Goal: Information Seeking & Learning: Learn about a topic

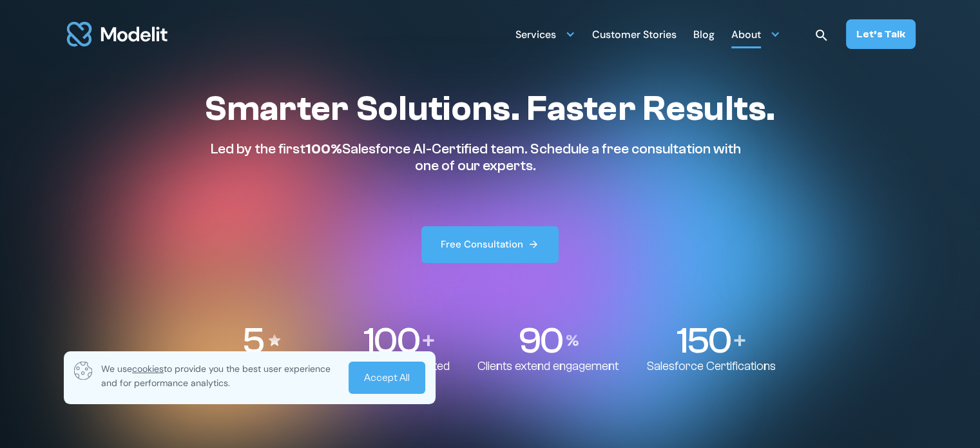
click at [752, 33] on div "About" at bounding box center [746, 35] width 30 height 25
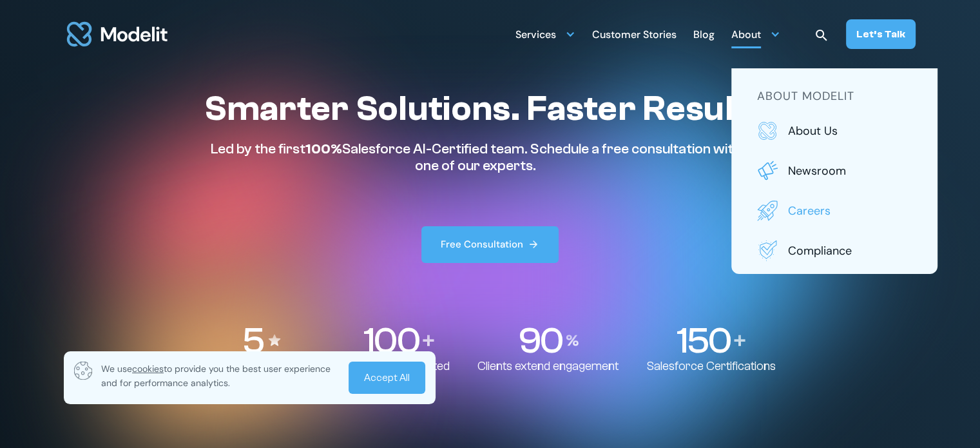
click at [804, 205] on p "Careers" at bounding box center [850, 210] width 124 height 17
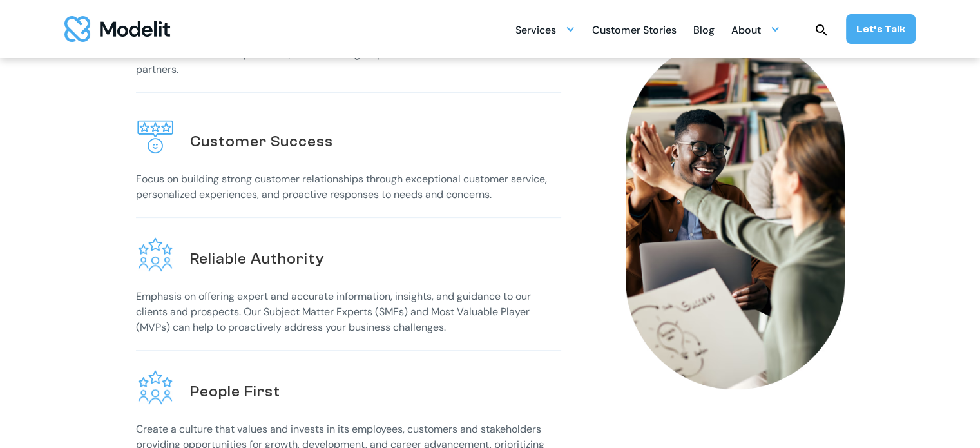
scroll to position [515, 0]
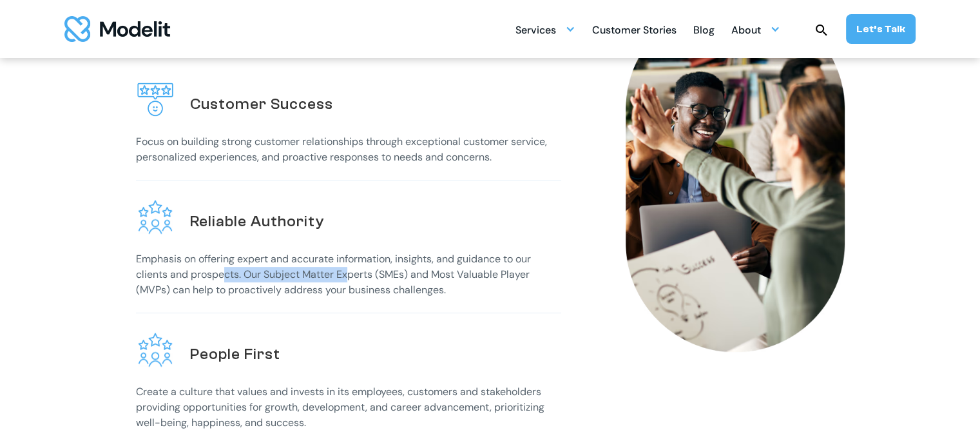
drag, startPoint x: 222, startPoint y: 267, endPoint x: 350, endPoint y: 272, distance: 128.9
click at [350, 272] on p "Emphasis on offering expert and accurate information, insights, and guidance to…" at bounding box center [348, 274] width 425 height 46
click at [361, 267] on p "Emphasis on offering expert and accurate information, insights, and guidance to…" at bounding box center [348, 274] width 425 height 46
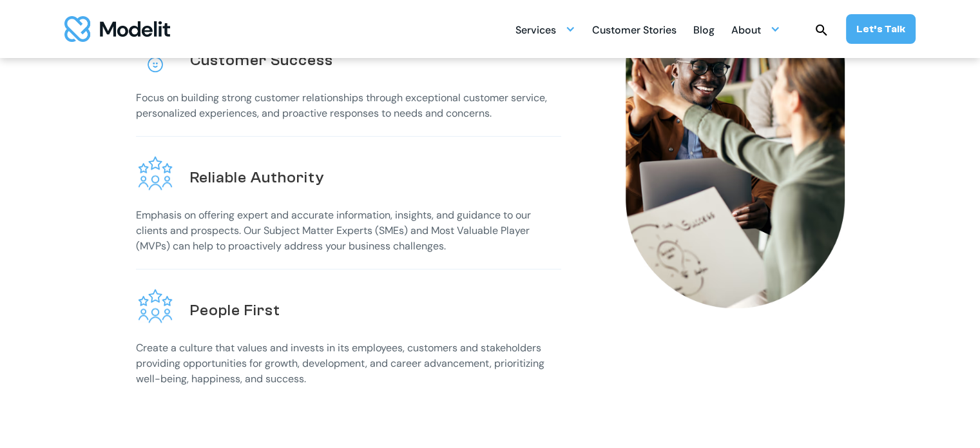
scroll to position [644, 0]
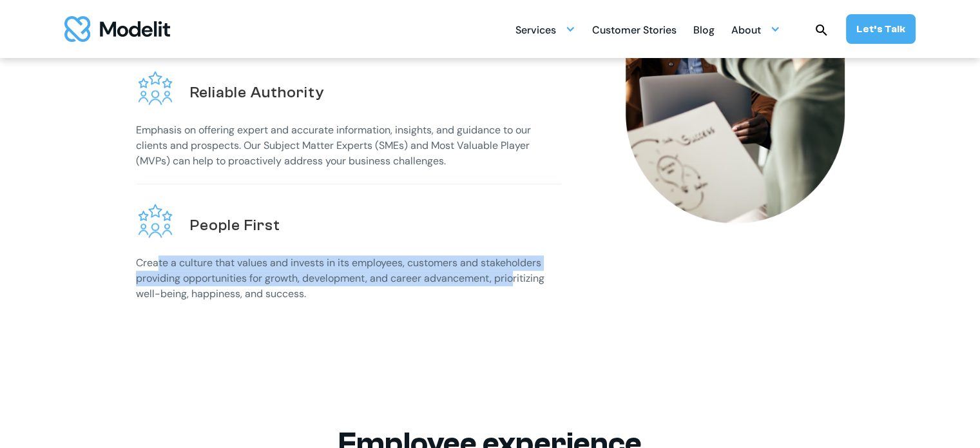
drag, startPoint x: 158, startPoint y: 258, endPoint x: 515, endPoint y: 269, distance: 357.6
click at [515, 269] on p "Create a culture that values and invests in its employees, customers and stakeh…" at bounding box center [348, 278] width 425 height 46
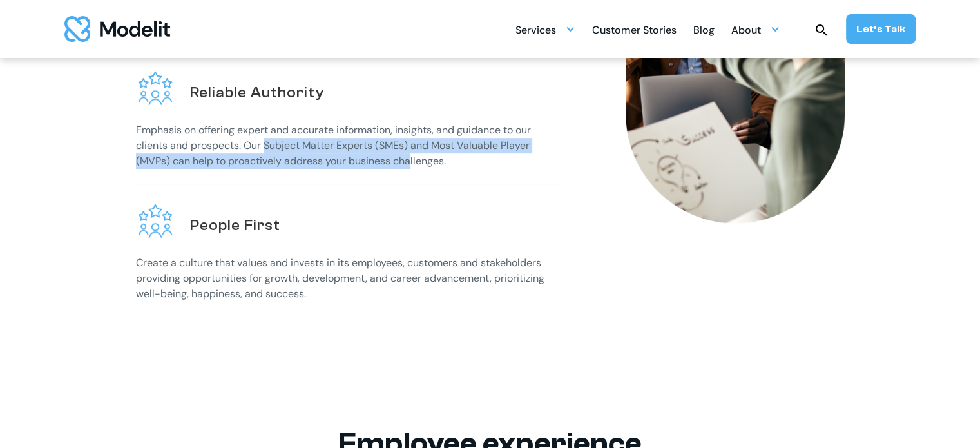
drag, startPoint x: 263, startPoint y: 137, endPoint x: 409, endPoint y: 151, distance: 146.8
click at [409, 151] on p "Emphasis on offering expert and accurate information, insights, and guidance to…" at bounding box center [348, 145] width 425 height 46
click at [410, 151] on p "Emphasis on offering expert and accurate information, insights, and guidance to…" at bounding box center [348, 145] width 425 height 46
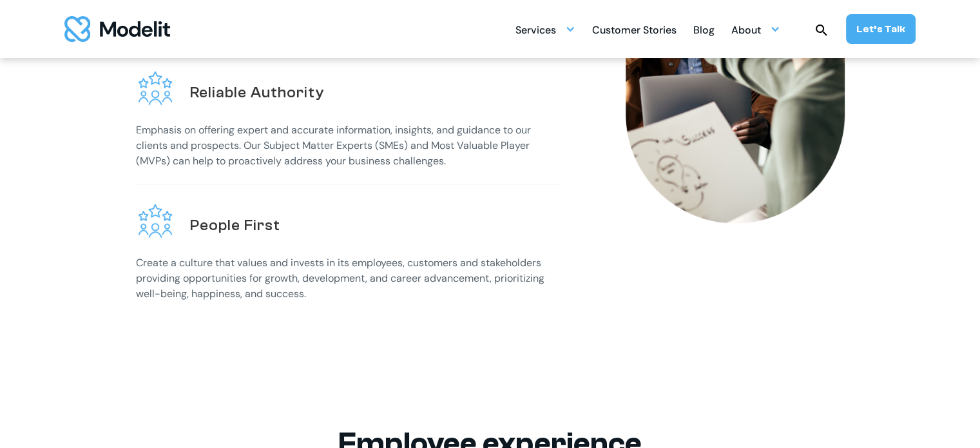
click at [417, 149] on p "Emphasis on offering expert and accurate information, insights, and guidance to…" at bounding box center [348, 145] width 425 height 46
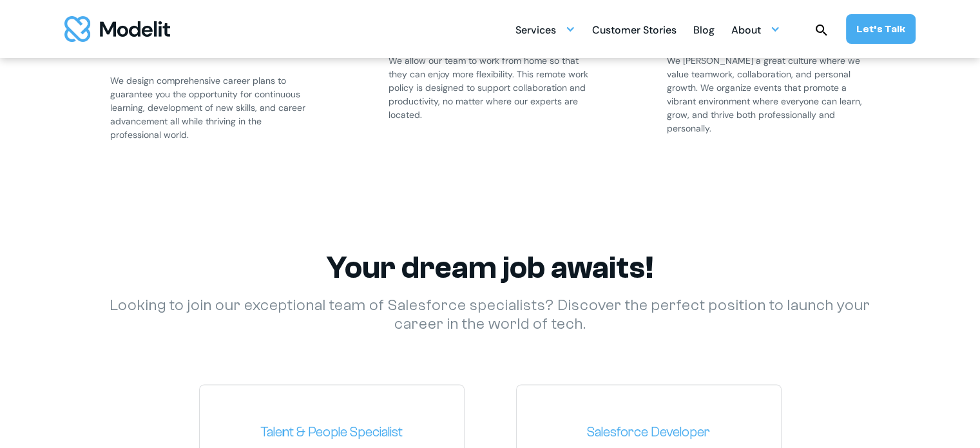
scroll to position [1675, 0]
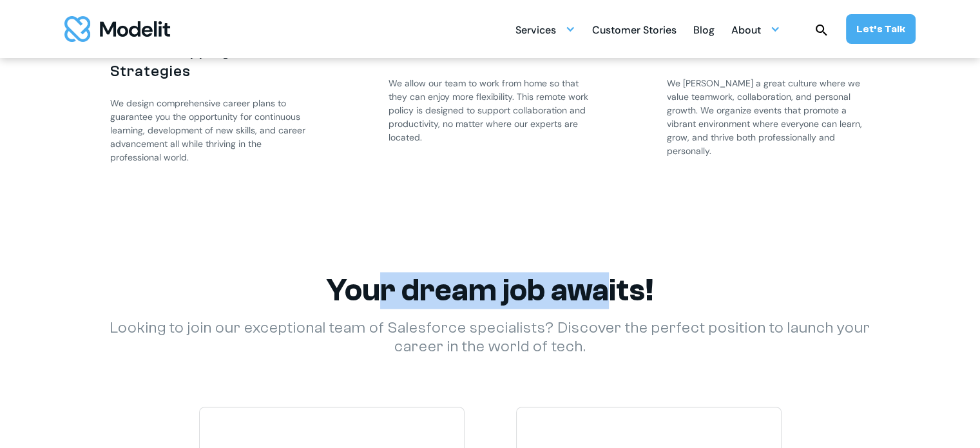
drag, startPoint x: 381, startPoint y: 297, endPoint x: 603, endPoint y: 305, distance: 221.7
click at [603, 305] on h2 "Your dream job awaits!" at bounding box center [490, 290] width 799 height 37
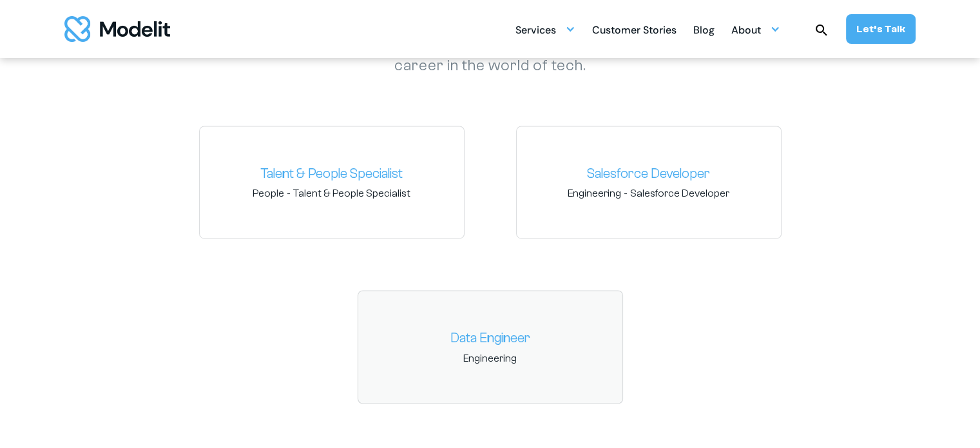
scroll to position [1997, 0]
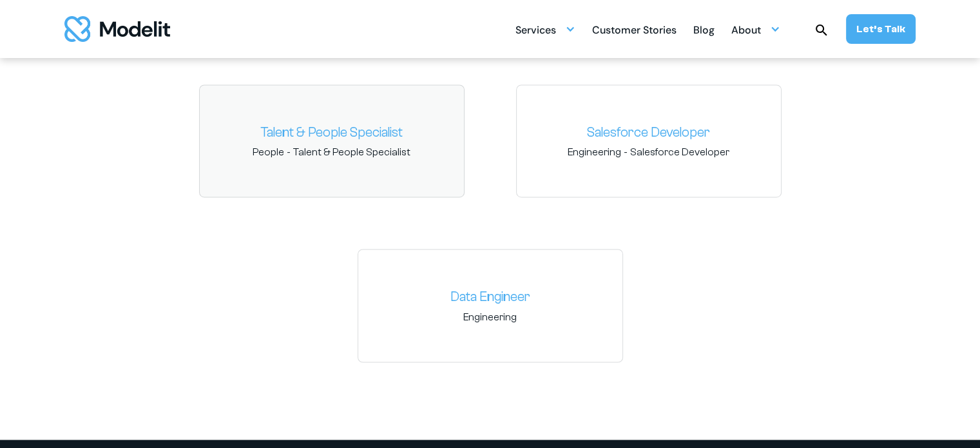
click at [316, 128] on link "Talent & People Specialist" at bounding box center [331, 132] width 243 height 21
